Goal: Navigation & Orientation: Find specific page/section

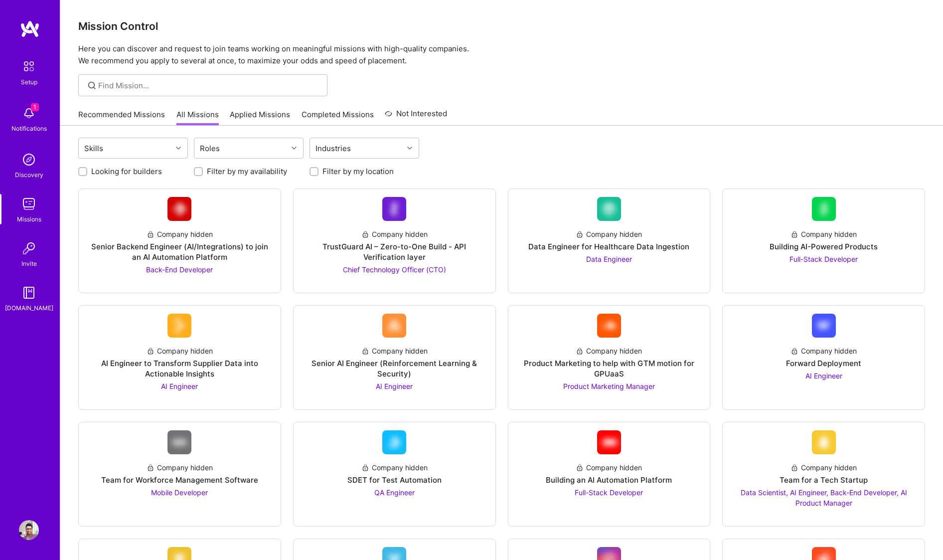
click at [28, 111] on img at bounding box center [29, 113] width 20 height 20
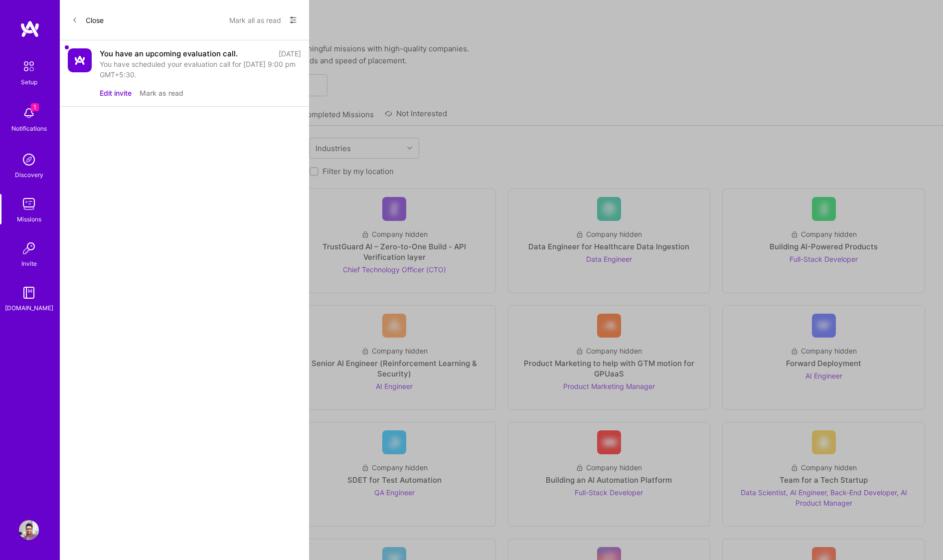
click at [160, 92] on button "Mark as read" at bounding box center [162, 93] width 44 height 10
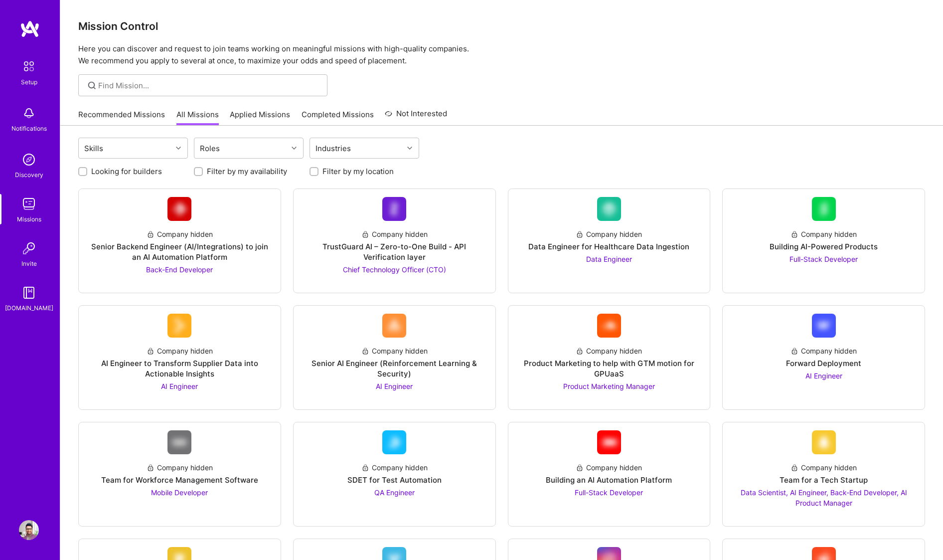
click at [31, 60] on img at bounding box center [28, 66] width 21 height 21
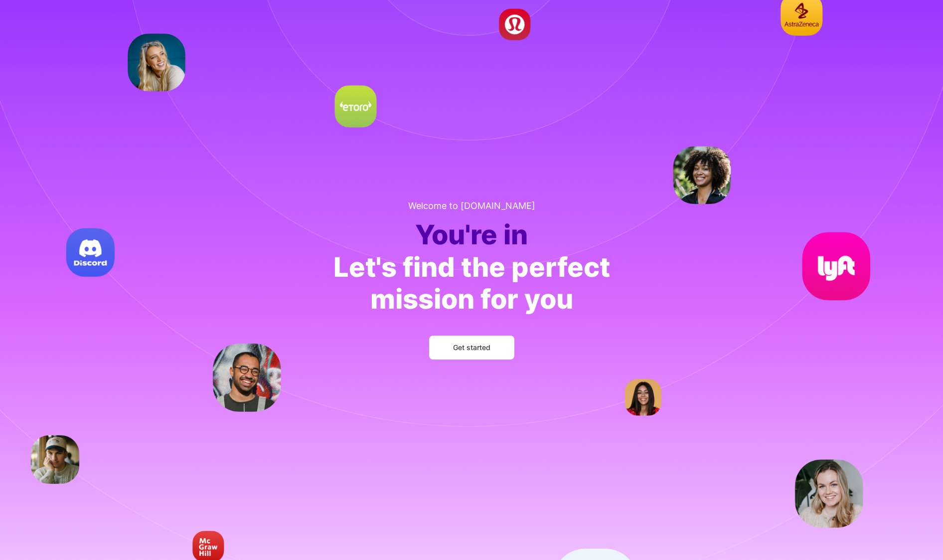
click at [477, 348] on span "Get started" at bounding box center [471, 347] width 37 height 10
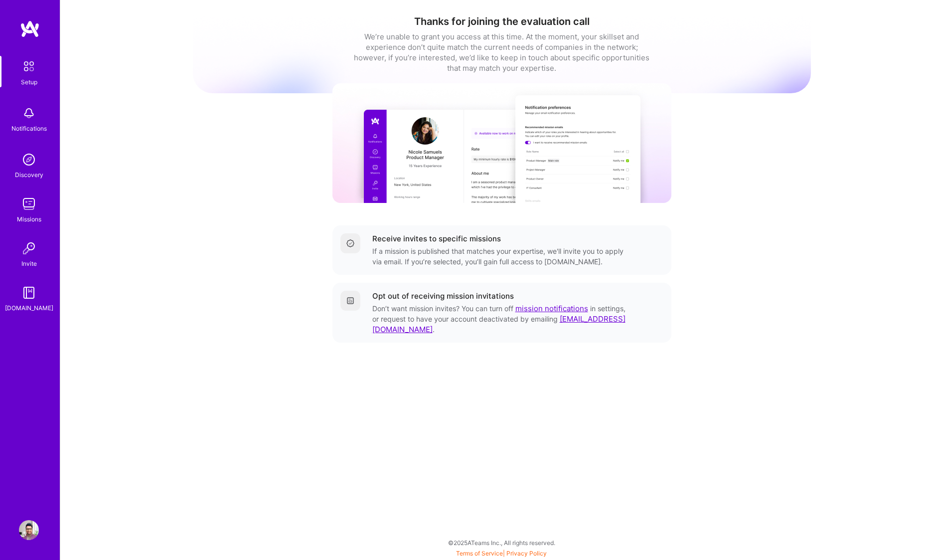
click at [26, 221] on div "Missions" at bounding box center [29, 219] width 24 height 10
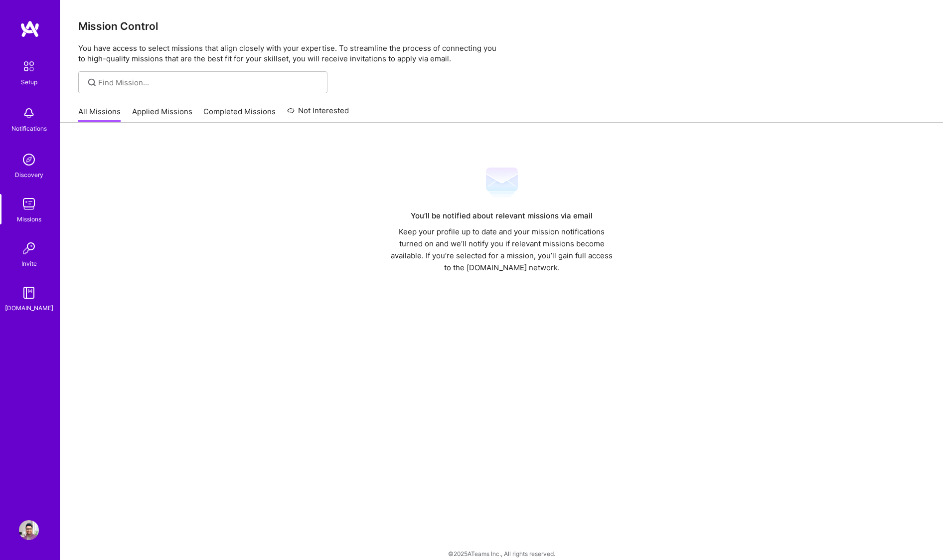
click at [33, 163] on img at bounding box center [29, 159] width 20 height 20
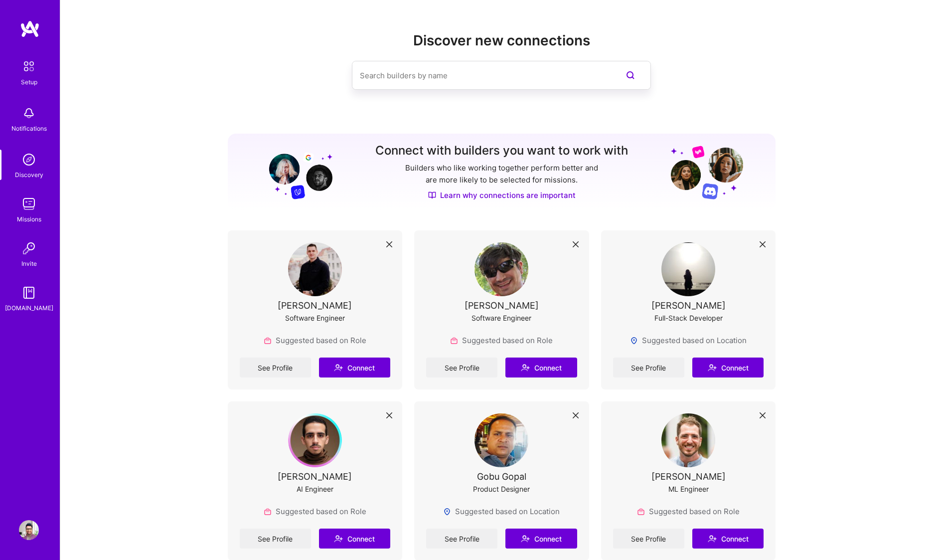
click at [28, 118] on img at bounding box center [29, 113] width 20 height 20
click at [31, 74] on img at bounding box center [28, 66] width 21 height 21
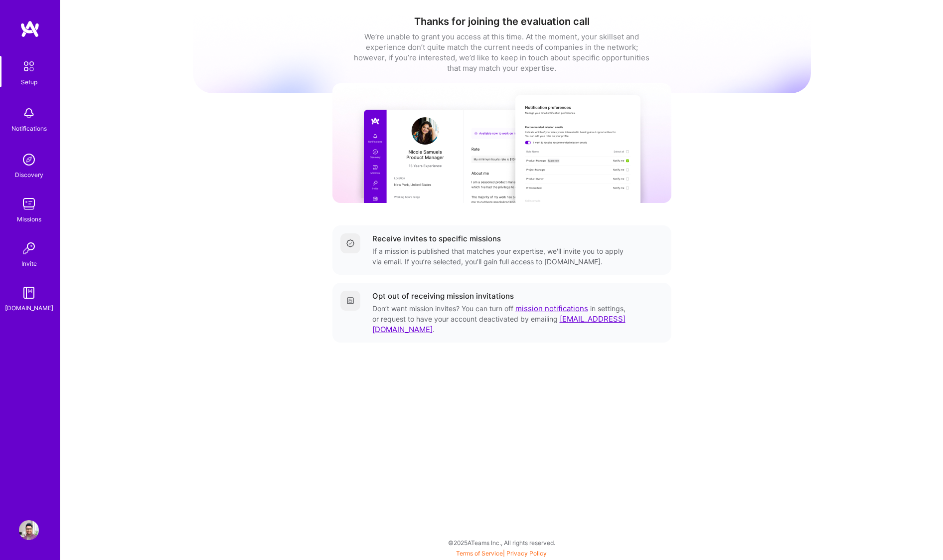
click at [32, 290] on img at bounding box center [29, 293] width 20 height 20
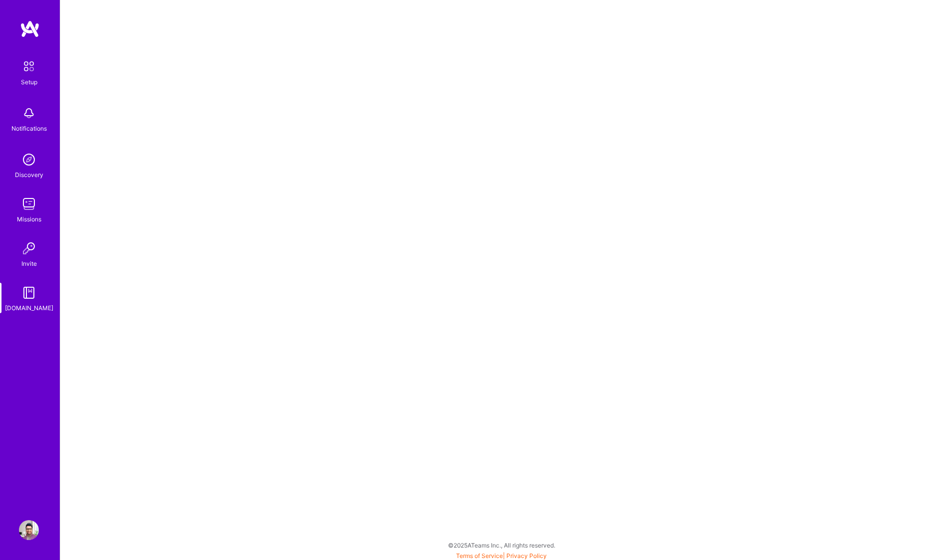
click at [31, 253] on img at bounding box center [29, 248] width 20 height 20
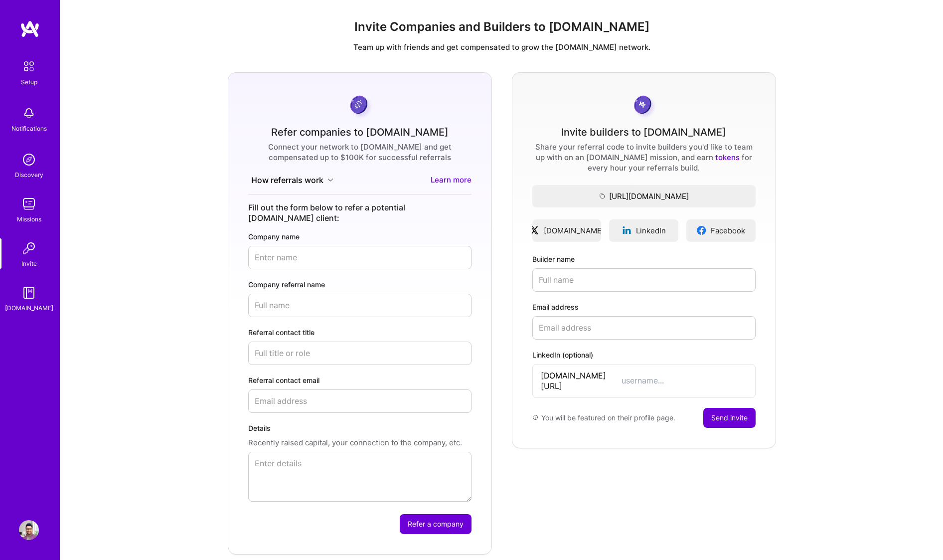
click at [37, 198] on img at bounding box center [29, 204] width 20 height 20
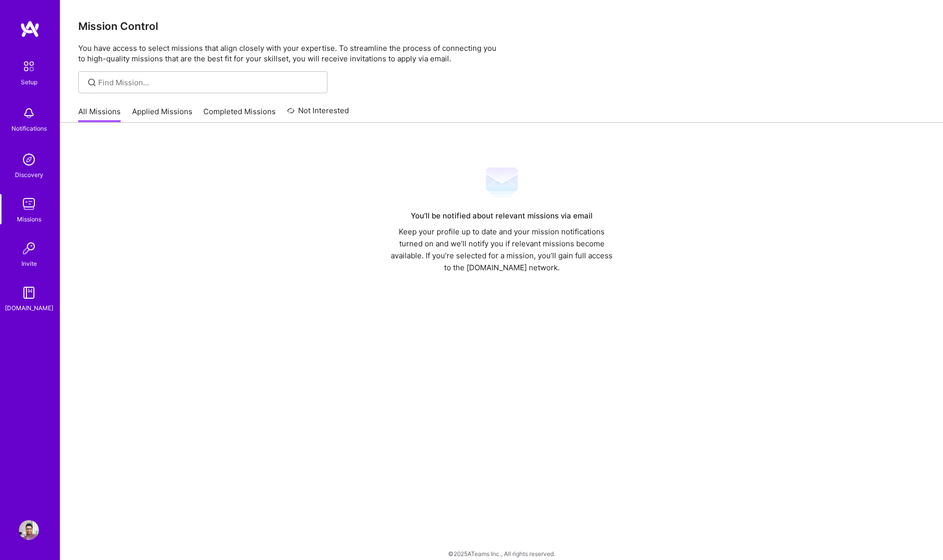
click at [177, 112] on link "Applied Missions" at bounding box center [162, 114] width 60 height 16
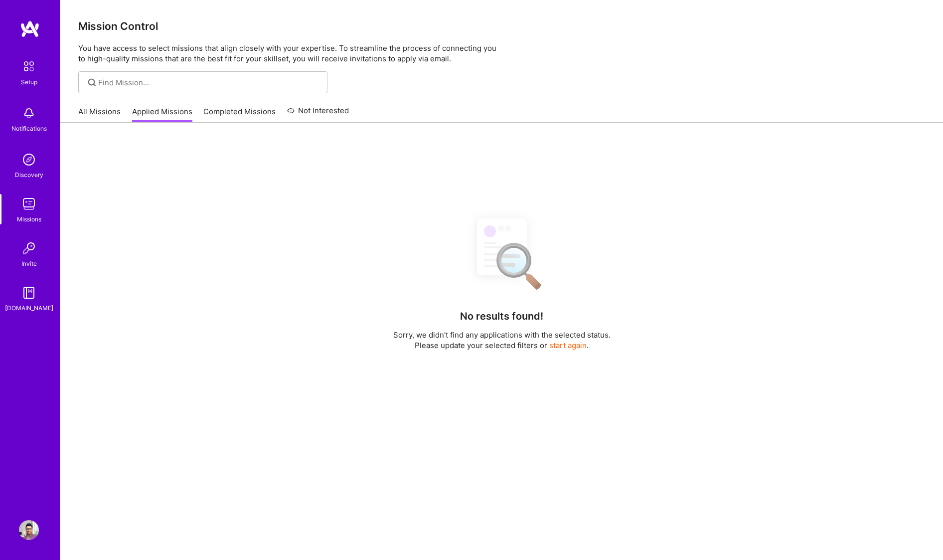
click at [224, 109] on link "Completed Missions" at bounding box center [239, 114] width 72 height 16
click at [319, 112] on link "Not Interested" at bounding box center [318, 114] width 62 height 18
click at [250, 116] on link "Completed Missions" at bounding box center [239, 114] width 72 height 16
click at [163, 106] on link "Applied Missions" at bounding box center [162, 114] width 60 height 16
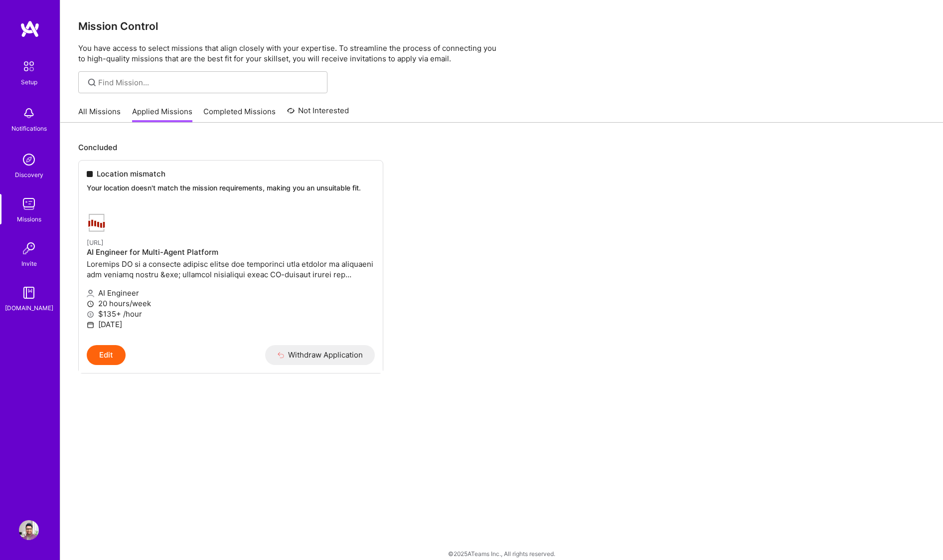
click at [117, 109] on link "All Missions" at bounding box center [99, 114] width 42 height 16
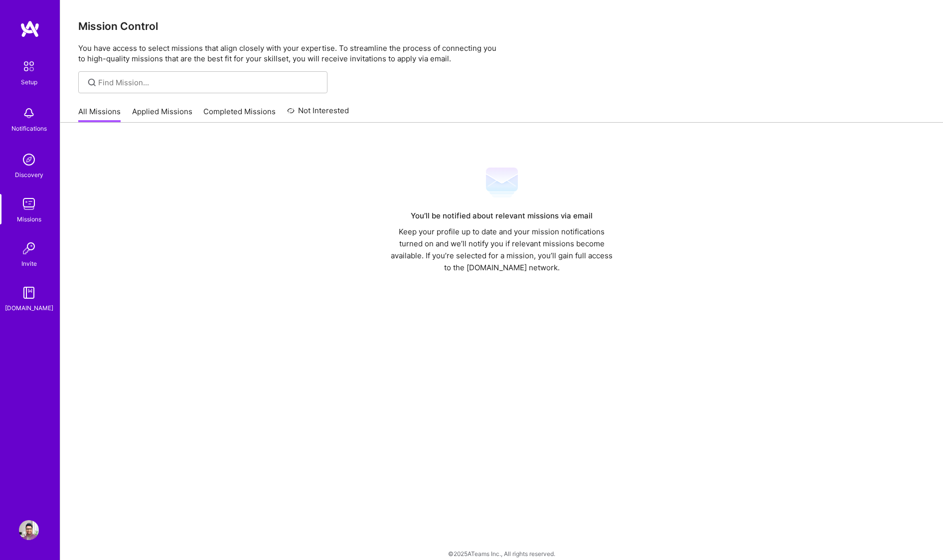
click at [31, 62] on img at bounding box center [28, 66] width 21 height 21
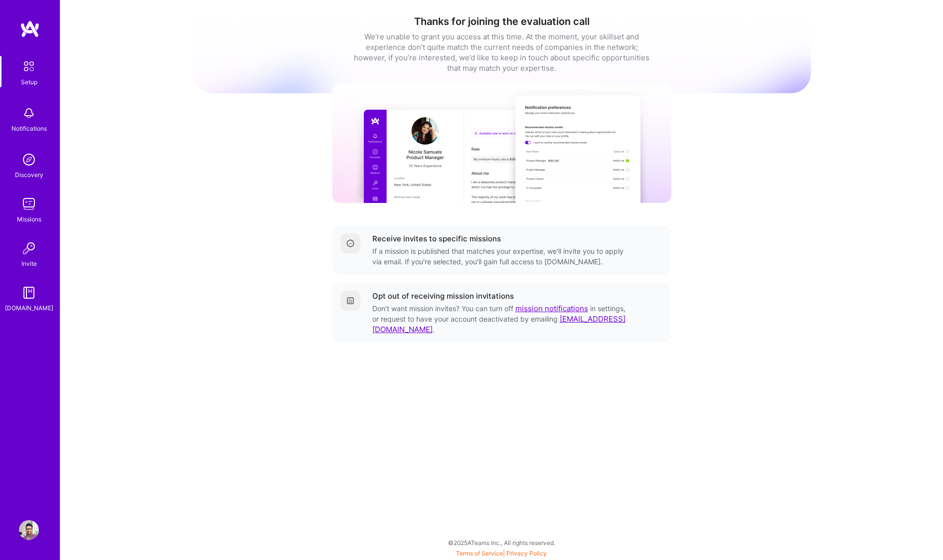
click at [453, 276] on div "Receive invites to specific missions If a mission is published that matches you…" at bounding box center [501, 218] width 339 height 265
click at [34, 87] on div "Setup Notifications Discovery Missions Invite A.Guide" at bounding box center [30, 184] width 60 height 257
click at [31, 78] on div "Setup" at bounding box center [29, 82] width 16 height 10
click at [32, 23] on img at bounding box center [30, 29] width 20 height 18
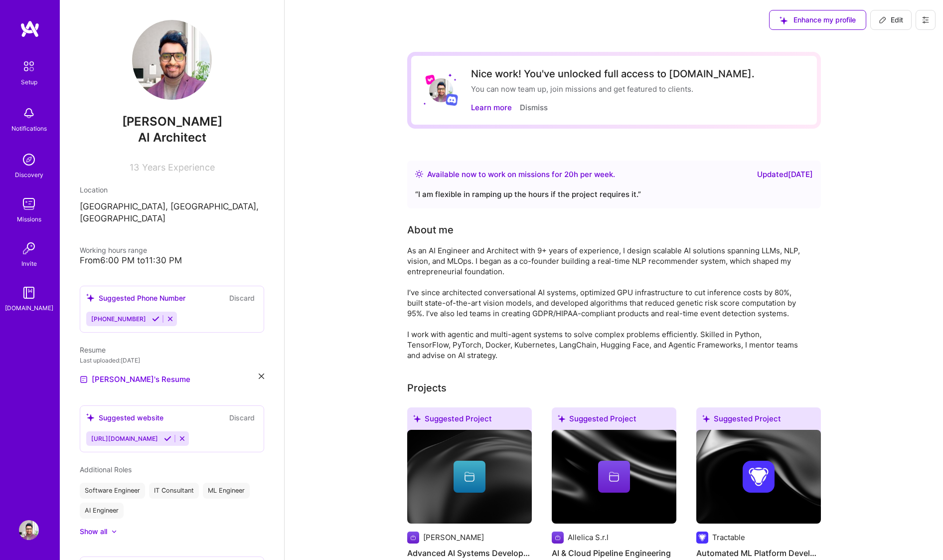
click at [29, 80] on div "Setup" at bounding box center [29, 82] width 16 height 10
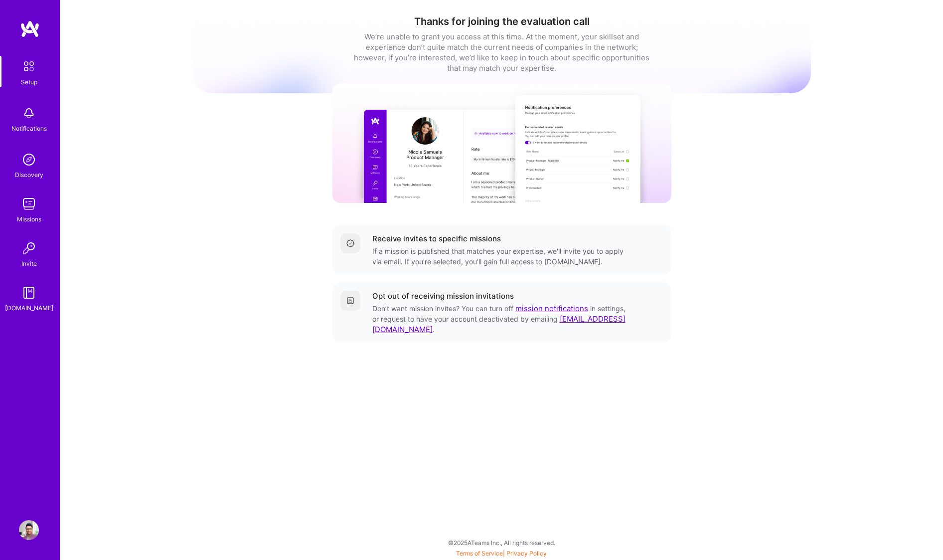
click at [26, 144] on div "Setup Notifications Discovery Missions Invite A.Guide" at bounding box center [30, 184] width 60 height 257
click at [30, 126] on div "Notifications" at bounding box center [28, 128] width 35 height 10
click at [29, 158] on img at bounding box center [29, 159] width 20 height 20
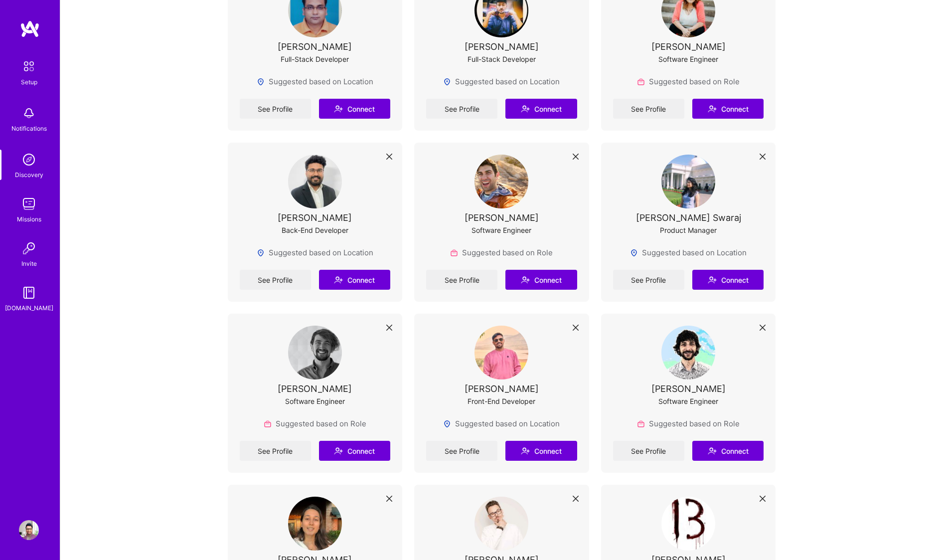
scroll to position [1499, 0]
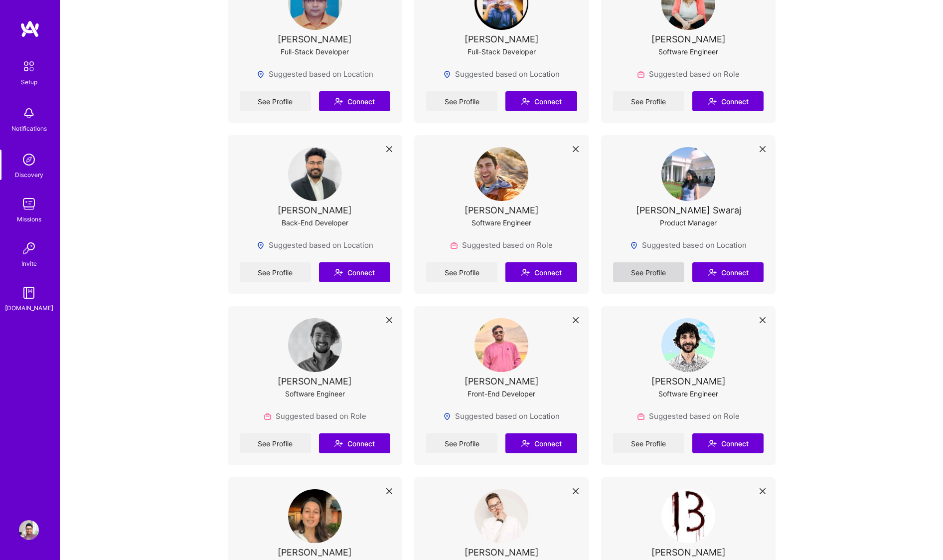
click at [637, 268] on link "See Profile" at bounding box center [648, 272] width 71 height 20
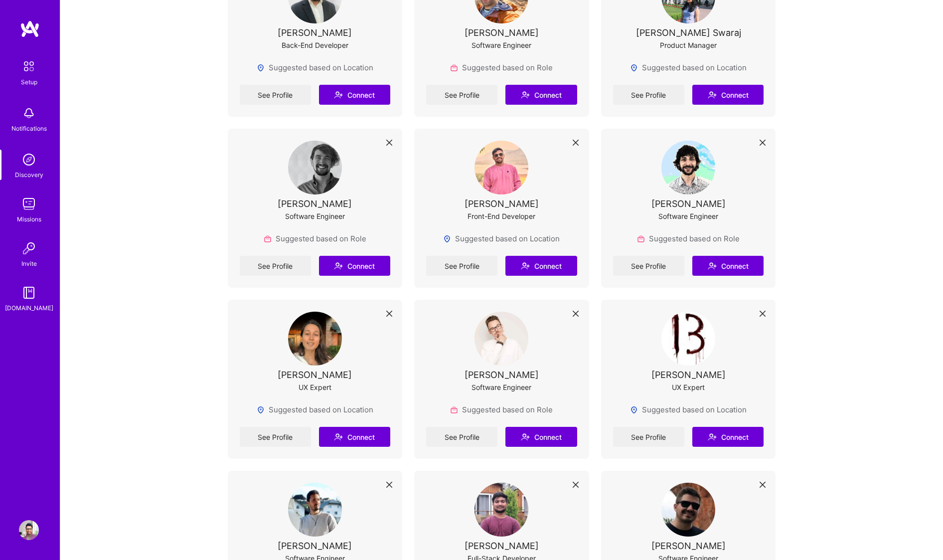
scroll to position [1746, 0]
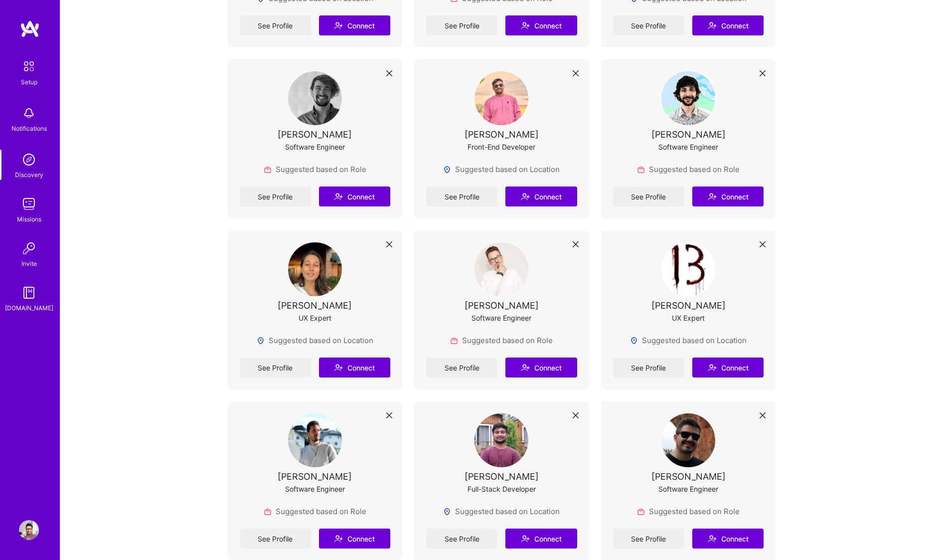
click at [311, 276] on img at bounding box center [315, 269] width 54 height 54
click at [284, 368] on link "See Profile" at bounding box center [275, 367] width 71 height 20
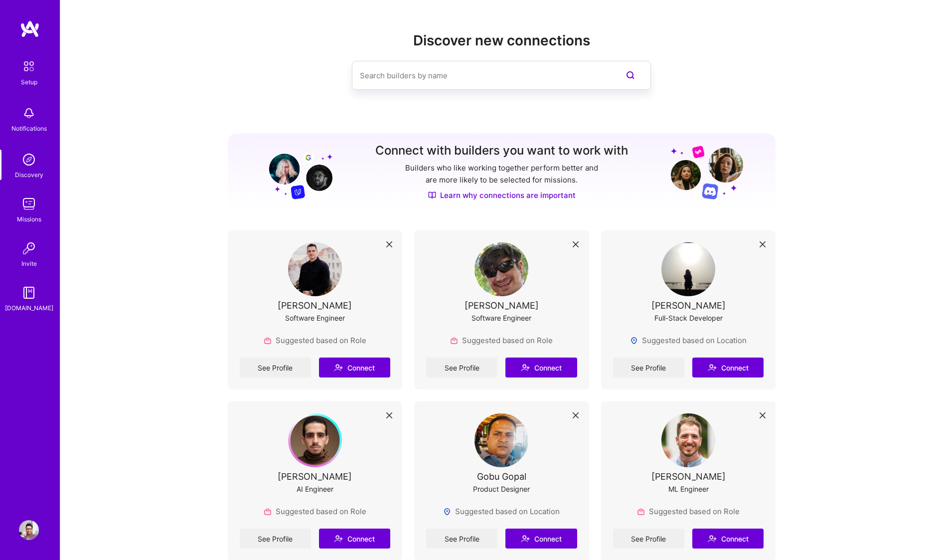
click at [21, 27] on img at bounding box center [30, 29] width 20 height 18
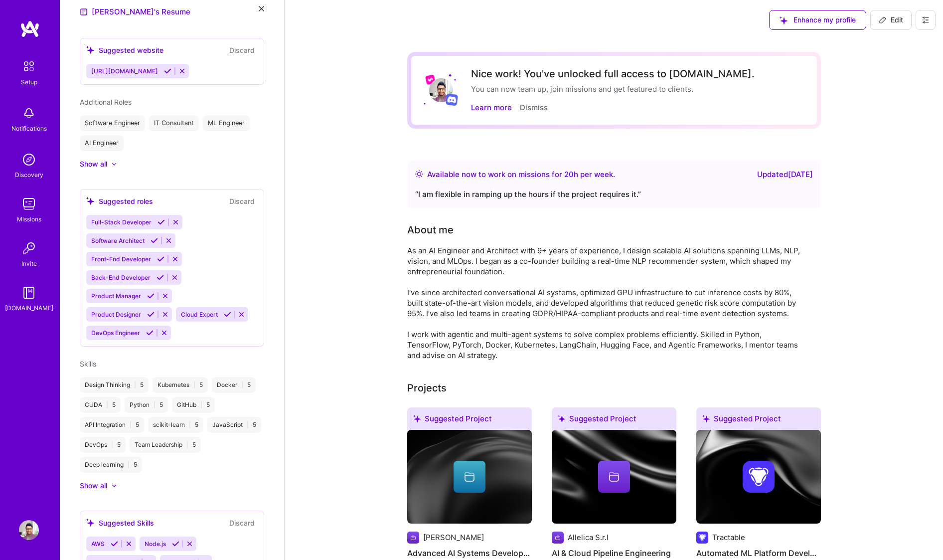
scroll to position [457, 0]
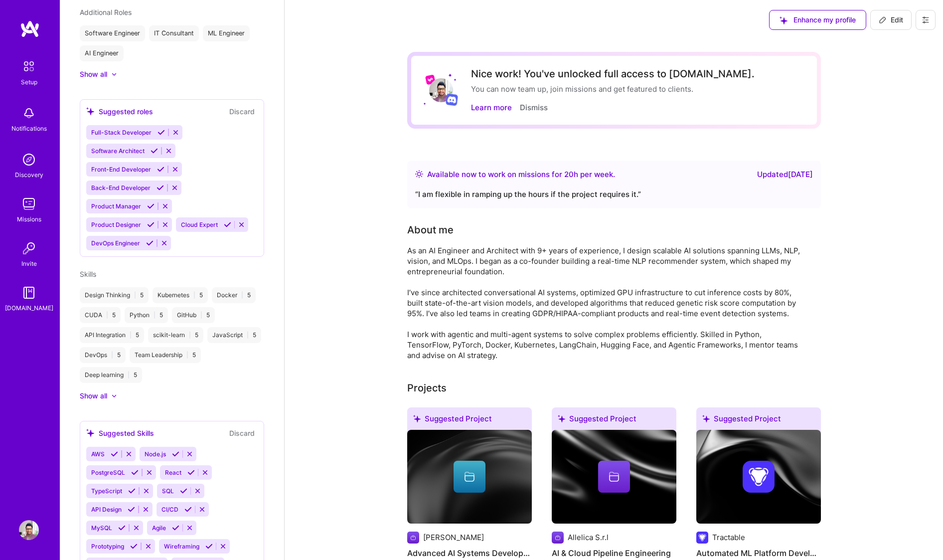
click at [32, 108] on img at bounding box center [29, 113] width 20 height 20
click at [33, 160] on img at bounding box center [29, 159] width 20 height 20
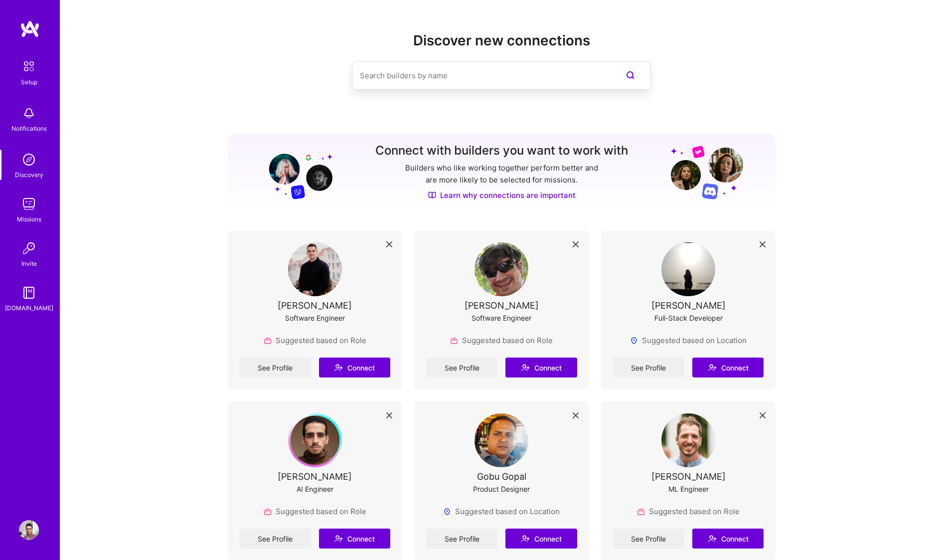
click at [39, 203] on link "Missions" at bounding box center [29, 209] width 62 height 30
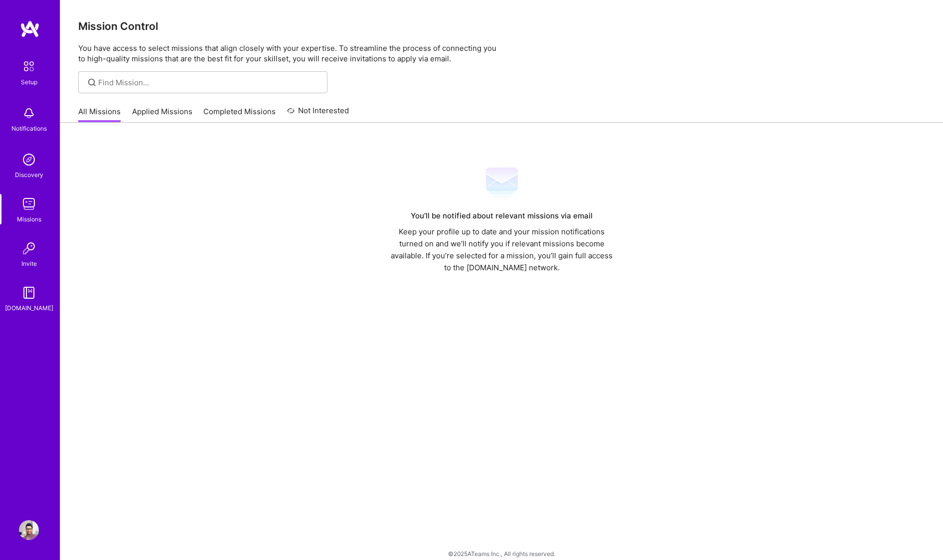
click at [159, 111] on link "Applied Missions" at bounding box center [162, 114] width 60 height 16
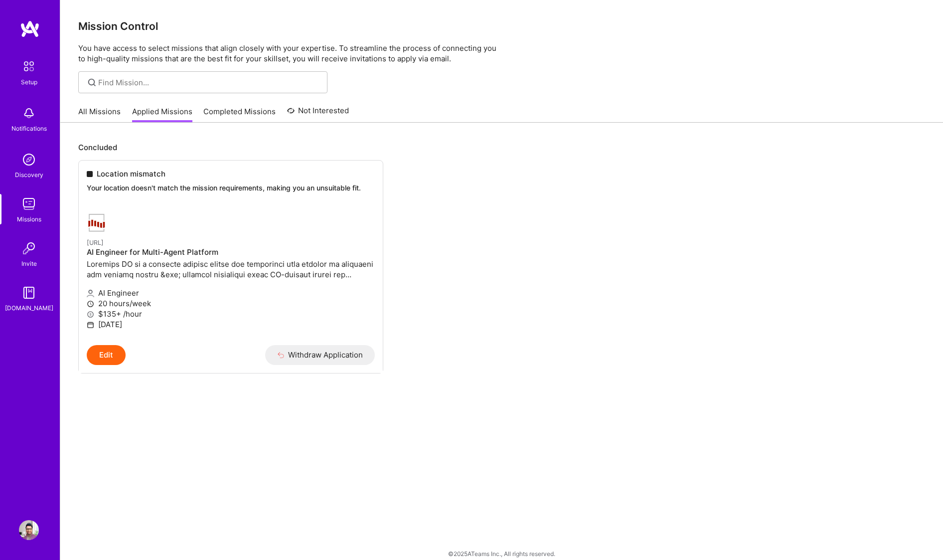
click at [241, 114] on link "Completed Missions" at bounding box center [239, 114] width 72 height 16
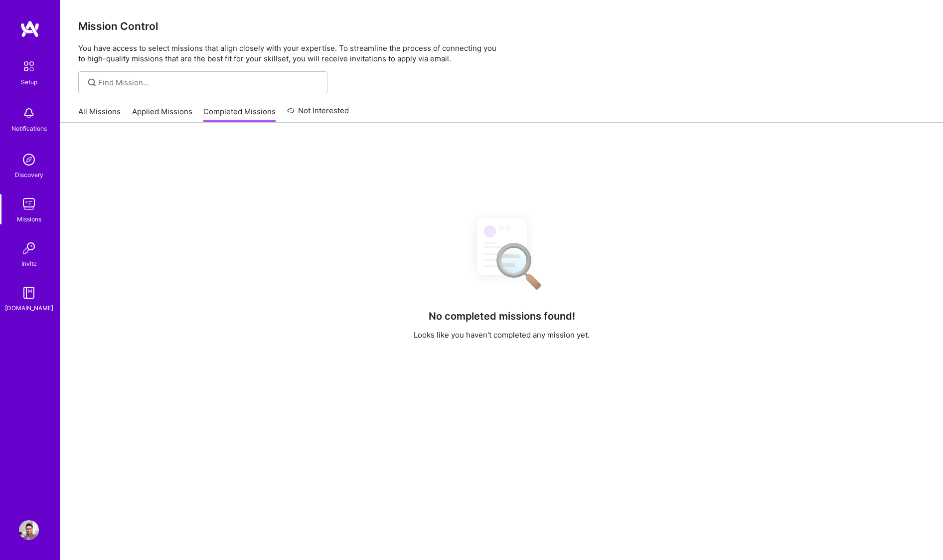
click at [343, 108] on link "Not Interested" at bounding box center [318, 114] width 62 height 18
